Goal: Transaction & Acquisition: Register for event/course

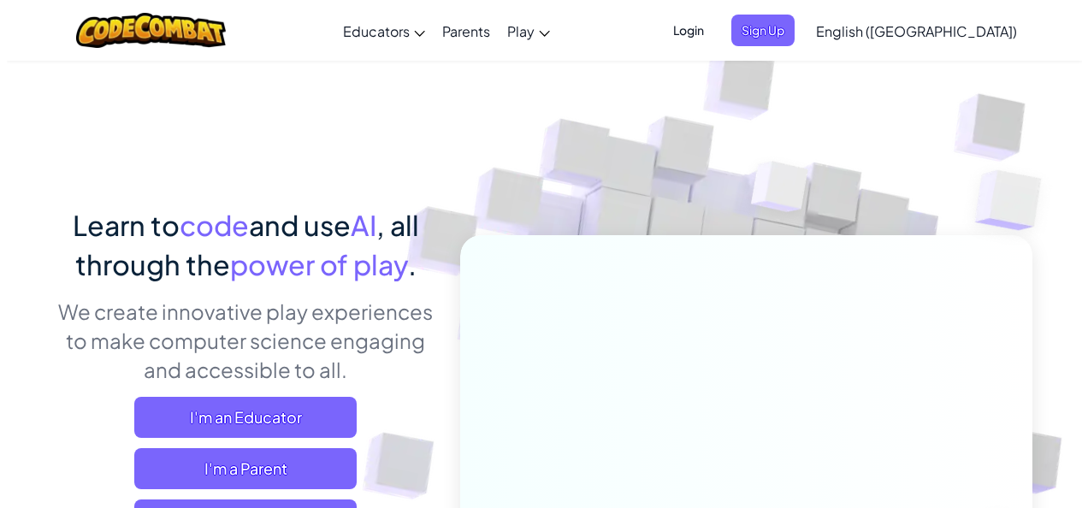
scroll to position [125, 0]
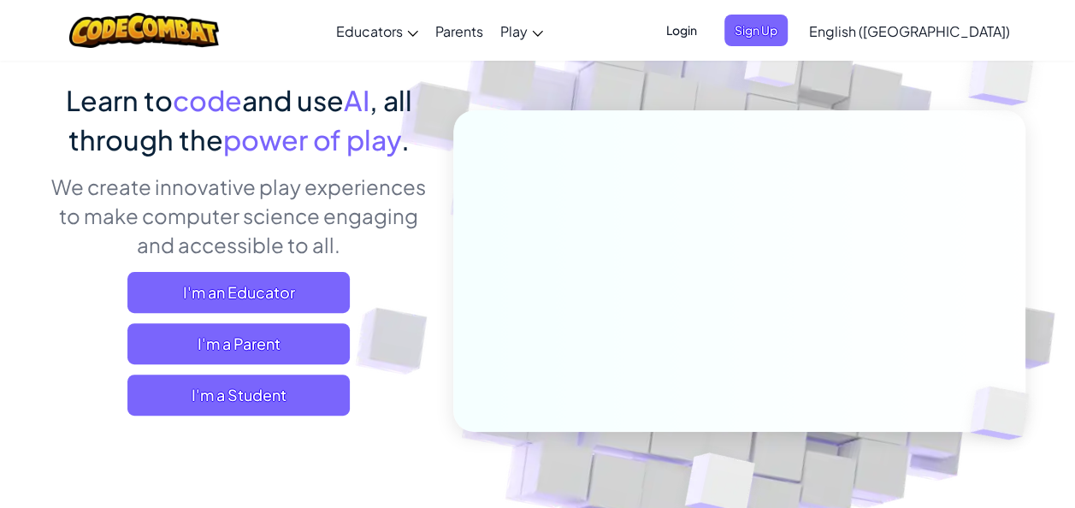
click at [247, 416] on div "Learn to code and use AI , all through the power of play . We create innovative…" at bounding box center [238, 254] width 377 height 348
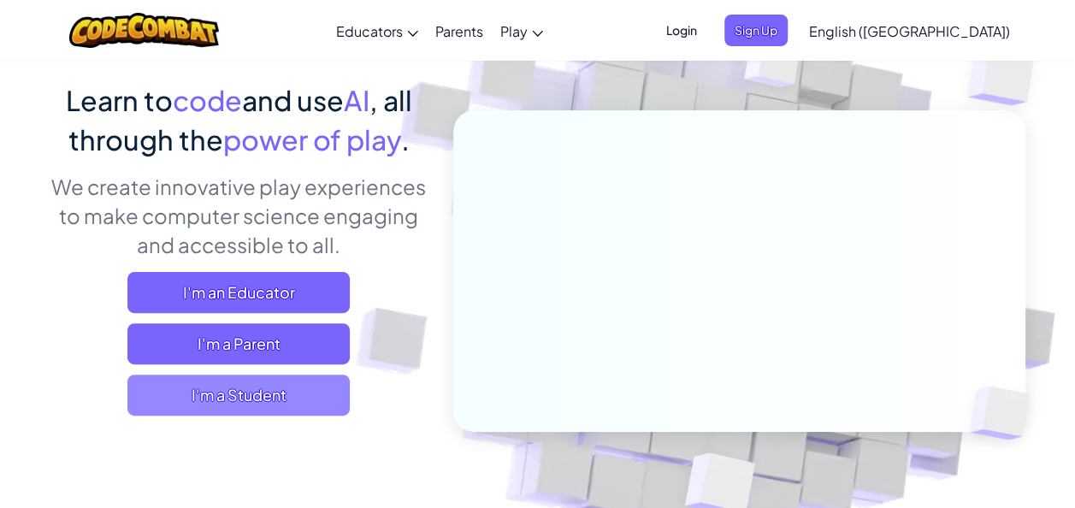
click at [255, 407] on span "I'm a Student" at bounding box center [238, 395] width 222 height 41
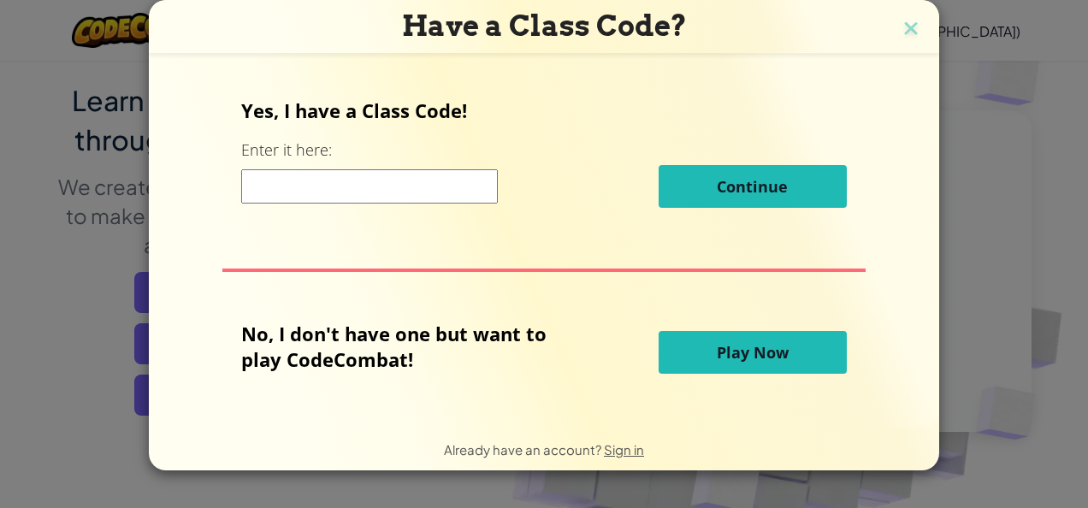
click at [364, 181] on input at bounding box center [369, 186] width 257 height 34
click at [694, 353] on button "Play Now" at bounding box center [752, 352] width 188 height 43
